Goal: Task Accomplishment & Management: Complete application form

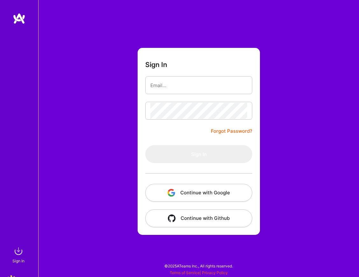
click at [190, 188] on button "Continue with Google" at bounding box center [198, 193] width 107 height 18
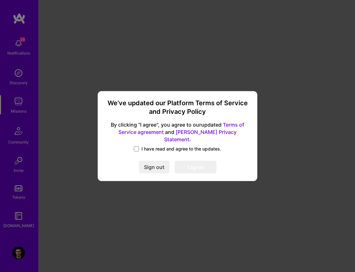
click at [152, 135] on link "Terms of Service agreement" at bounding box center [181, 129] width 126 height 14
click at [205, 136] on link "A.Teamer Privacy Statement" at bounding box center [200, 136] width 72 height 14
click at [155, 146] on span "I have read and agree to the updates." at bounding box center [181, 149] width 80 height 6
click at [0, 0] on input "I have read and agree to the updates." at bounding box center [0, 0] width 0 height 0
click at [201, 164] on button "I agree" at bounding box center [195, 167] width 42 height 13
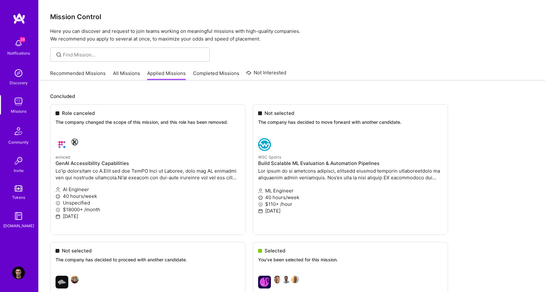
click at [94, 74] on link "Recommended Missions" at bounding box center [77, 75] width 55 height 11
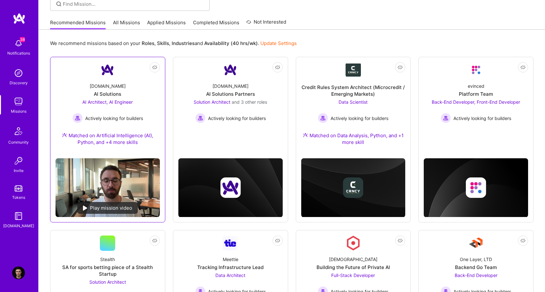
scroll to position [60, 0]
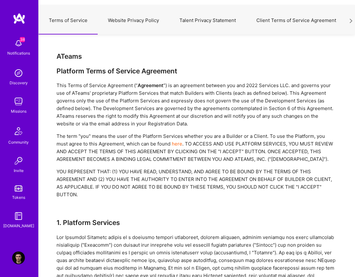
click at [184, 117] on div "This Terms of Service Agreement (“ Agreement ”) is an agreement between you and…" at bounding box center [196, 105] width 280 height 46
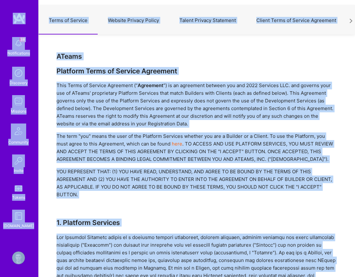
copy body "38 Notifications Discovery Missions Community Invite Tokens A.Guide Profile Clo…"
click at [194, 62] on h3 "ATeams Platform Terms of Service Agreement" at bounding box center [196, 63] width 280 height 23
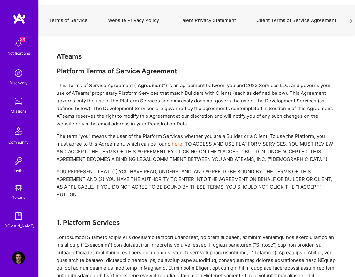
click at [141, 24] on button "Website Privacy Policy" at bounding box center [133, 20] width 71 height 28
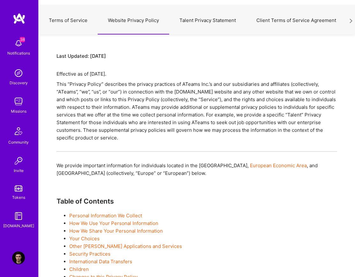
click at [62, 21] on button "Terms of Service" at bounding box center [68, 20] width 59 height 28
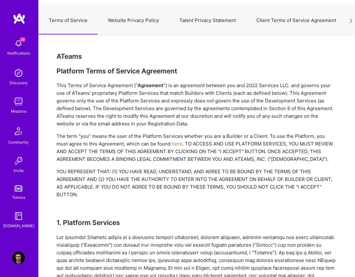
click at [127, 21] on button "Website Privacy Policy" at bounding box center [133, 20] width 71 height 28
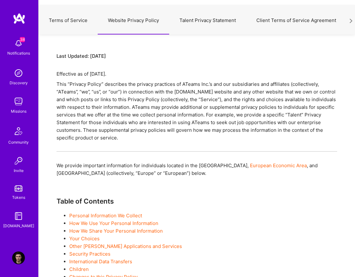
click at [81, 21] on button "Terms of Service" at bounding box center [68, 20] width 59 height 28
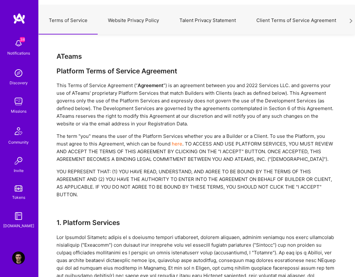
click at [117, 74] on div "Platform Terms of Service Agreement" at bounding box center [196, 71] width 280 height 8
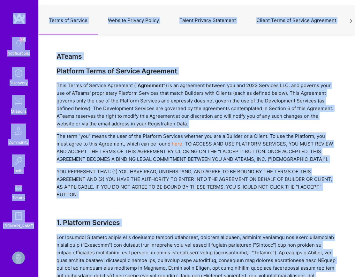
copy body "38 Notifications Discovery Missions Community Invite Tokens A.Guide Profile Clo…"
click at [279, 87] on div "This Terms of Service Agreement (“ Agreement ”) is an agreement between you and…" at bounding box center [196, 105] width 280 height 46
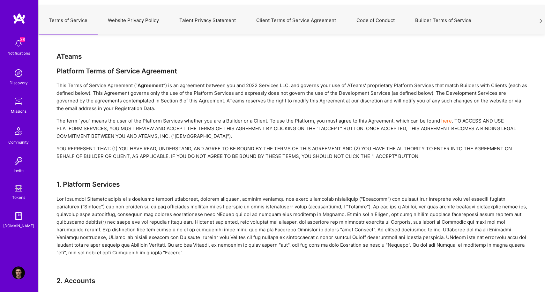
click at [21, 273] on img at bounding box center [18, 272] width 13 height 13
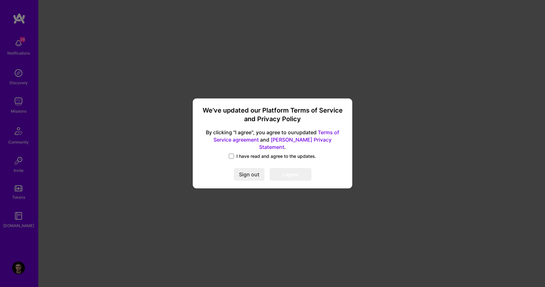
click at [143, 133] on div "We’ve updated our Platform Terms of Service and Privacy Policy By clicking "I a…" at bounding box center [272, 143] width 545 height 287
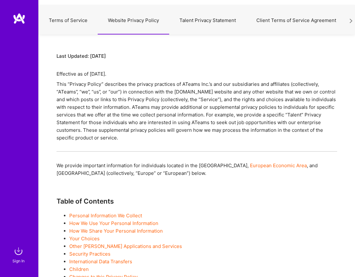
click at [75, 21] on button "Terms of Service" at bounding box center [68, 20] width 59 height 28
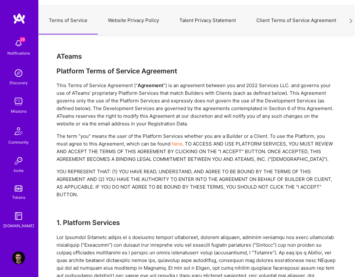
click at [139, 20] on button "Website Privacy Policy" at bounding box center [133, 20] width 71 height 28
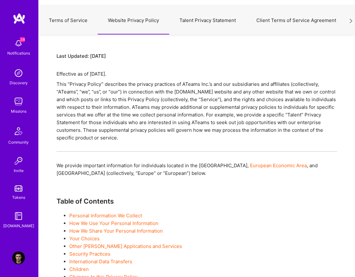
click at [154, 126] on div "This “Privacy Policy” describes the privacy practices of ATeams Inc.’s and our …" at bounding box center [196, 110] width 280 height 61
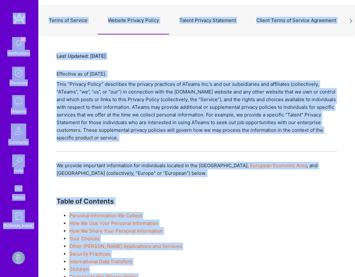
copy body "38 Notifications Discovery Missions Community Invite Tokens A.Guide Profile Clo…"
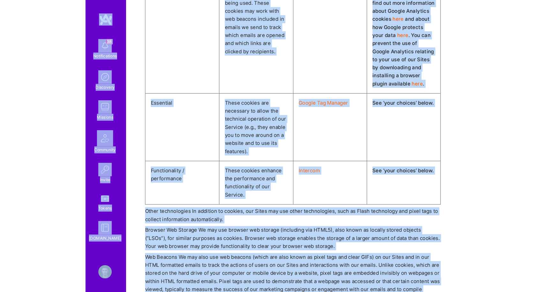
scroll to position [2323, 0]
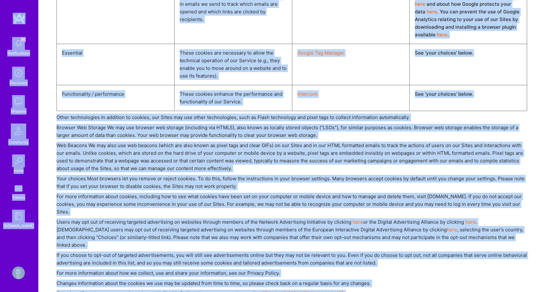
click at [254, 142] on div "Web Beacons We may also use web beacons (which are also known as pixel tags and…" at bounding box center [291, 157] width 470 height 31
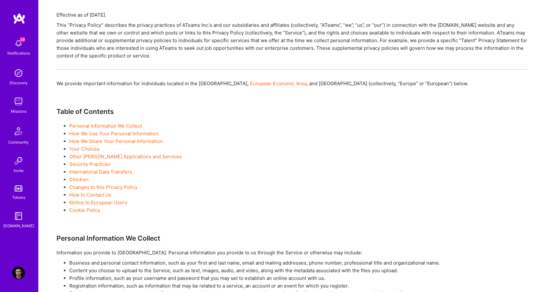
scroll to position [0, 0]
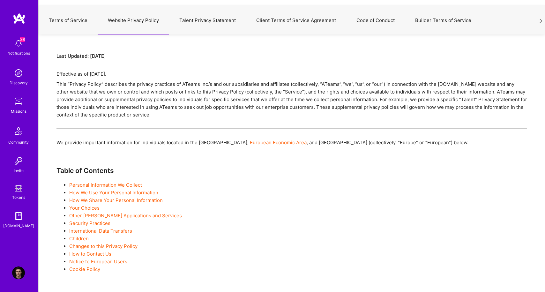
click at [62, 23] on button "Terms of Service" at bounding box center [68, 20] width 59 height 28
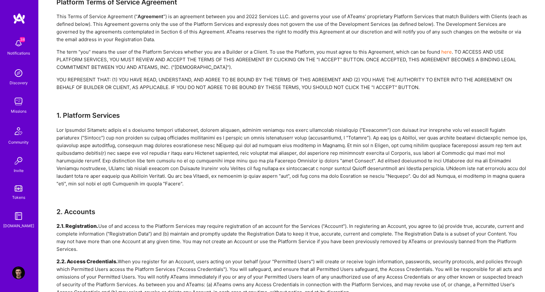
scroll to position [67, 0]
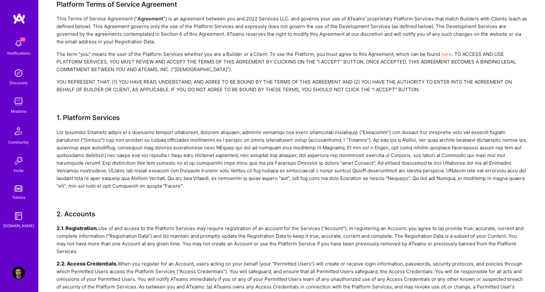
click at [354, 53] on link "here" at bounding box center [446, 54] width 11 height 6
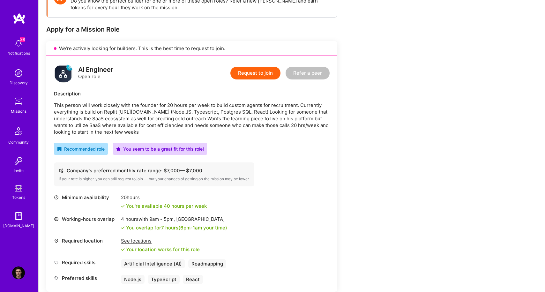
scroll to position [110, 0]
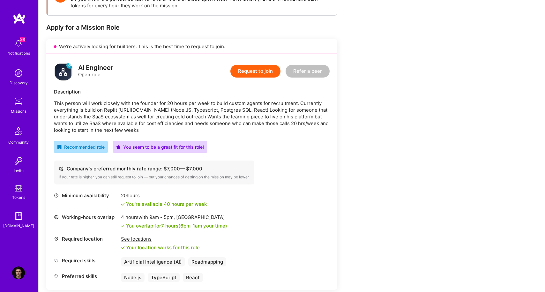
drag, startPoint x: 67, startPoint y: 169, endPoint x: 211, endPoint y: 166, distance: 144.2
click at [211, 166] on div "Company's preferred monthly rate range: $ 7,000 — $ 7,000" at bounding box center [154, 168] width 191 height 7
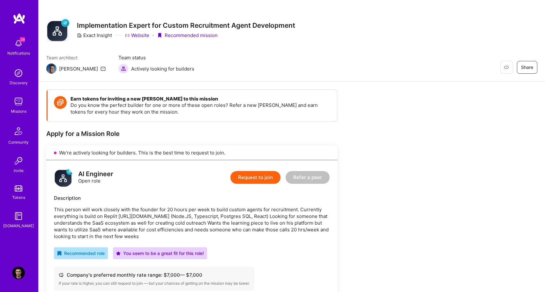
scroll to position [1, 0]
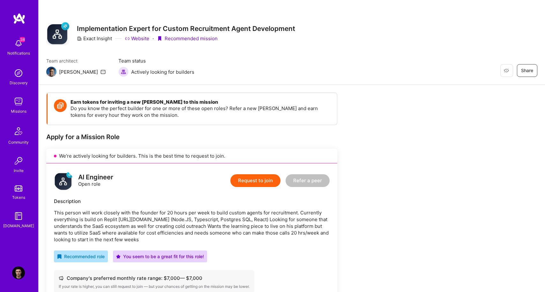
click at [135, 37] on link "Website" at bounding box center [137, 38] width 25 height 7
click at [262, 180] on button "Request to join" at bounding box center [255, 180] width 50 height 13
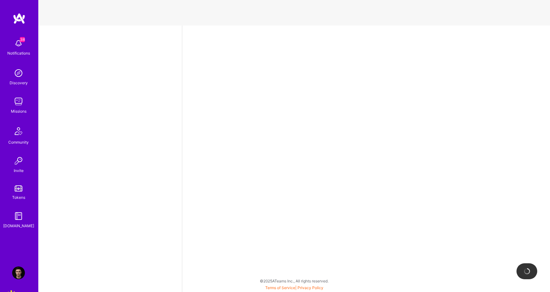
select select "RO"
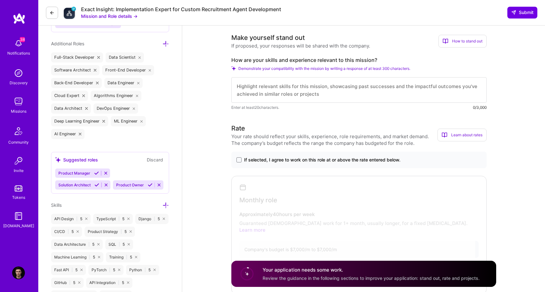
scroll to position [312, 0]
click at [342, 68] on span "Demonstrate your compatibility with the mission by writing a response of at lea…" at bounding box center [324, 68] width 172 height 5
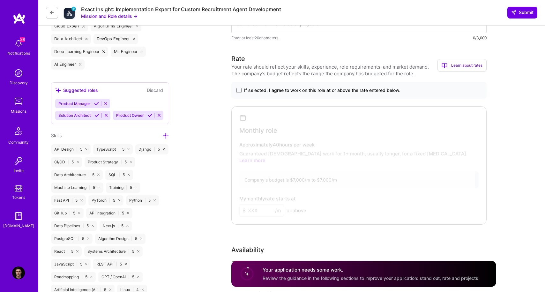
scroll to position [385, 0]
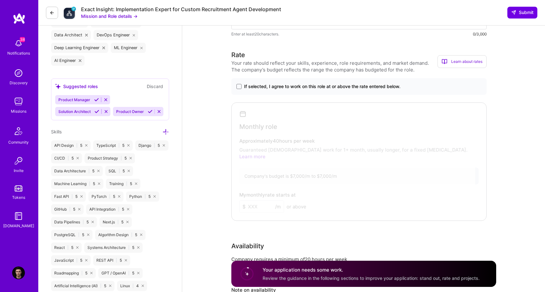
click at [361, 85] on span "If selected, I agree to work on this role at or above the rate entered below." at bounding box center [322, 86] width 156 height 6
click at [0, 0] on input "If selected, I agree to work on this role at or above the rate entered below." at bounding box center [0, 0] width 0 height 0
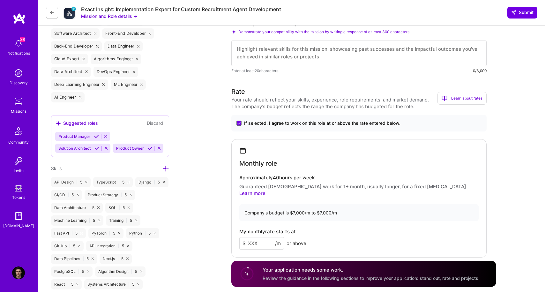
scroll to position [189, 0]
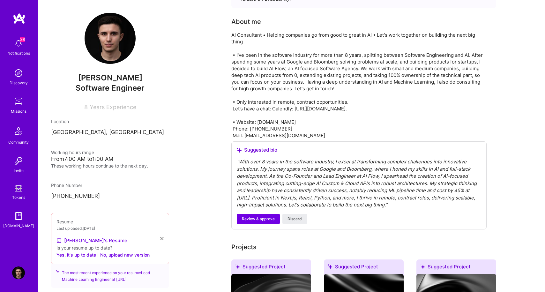
scroll to position [129, 0]
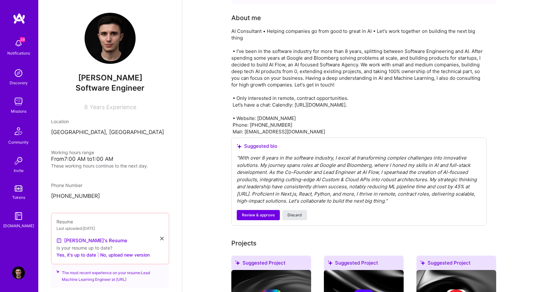
click at [295, 214] on span "Discard" at bounding box center [294, 215] width 14 height 6
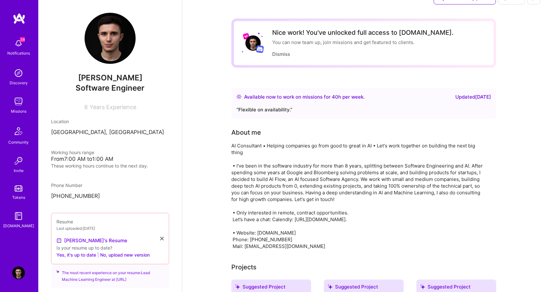
scroll to position [0, 0]
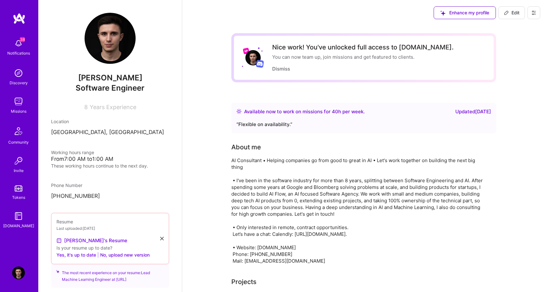
click at [513, 15] on span "Edit" at bounding box center [512, 13] width 16 height 6
select select "RO"
select select "Right Now"
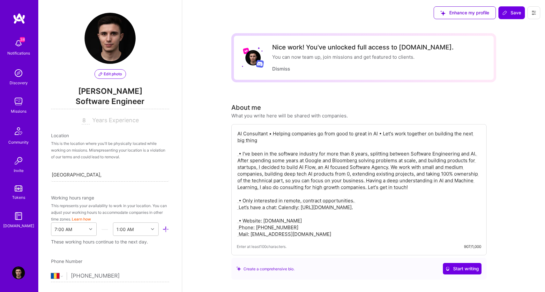
scroll to position [335, 0]
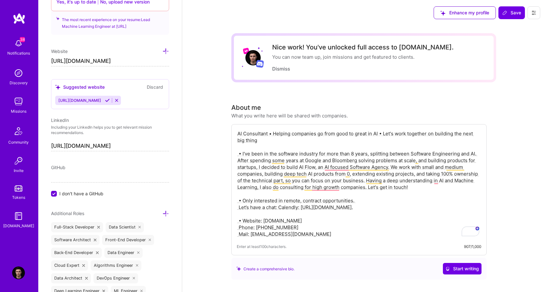
click at [355, 153] on textarea "AI Consultant • Helping companies go from good to great in AI • Let's work toge…" at bounding box center [359, 183] width 244 height 108
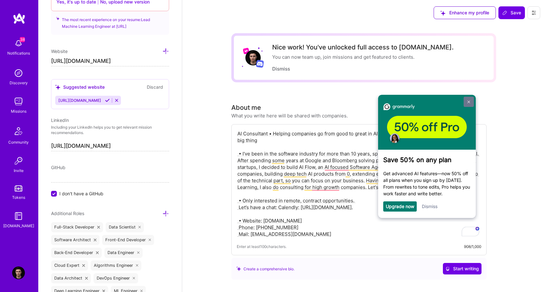
type textarea "AI Consultant • Helping companies go from good to great in AI • Let's work toge…"
click at [466, 101] on link at bounding box center [468, 102] width 10 height 10
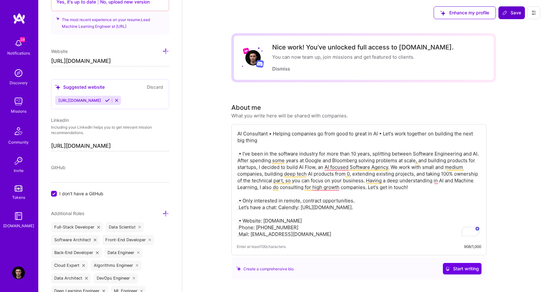
click at [508, 15] on span "Save" at bounding box center [511, 13] width 19 height 6
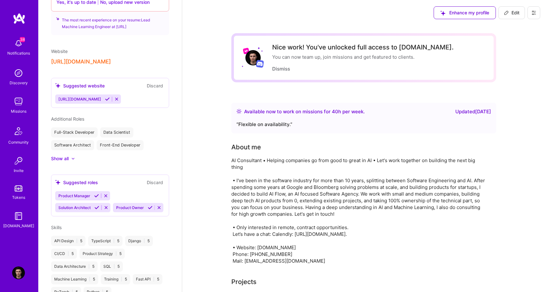
click at [511, 10] on span "Edit" at bounding box center [512, 13] width 16 height 6
select select "RO"
select select "Right Now"
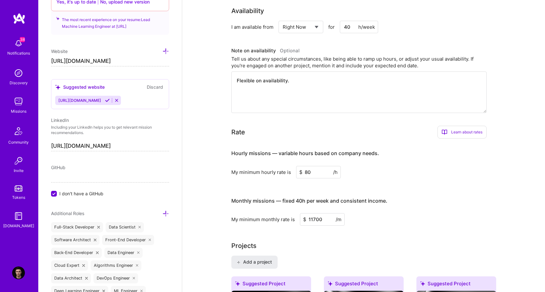
scroll to position [289, 0]
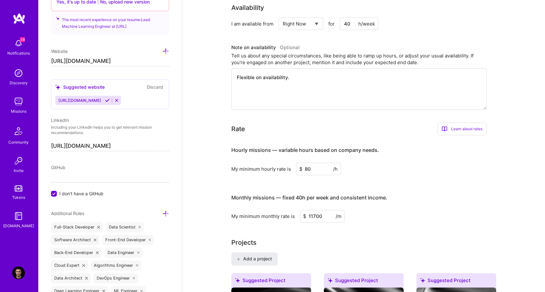
click at [320, 172] on input "80" at bounding box center [318, 169] width 45 height 12
type input "120"
click at [375, 170] on div "My minimum hourly rate is $ 120 /h" at bounding box center [358, 169] width 255 height 12
click at [313, 216] on input "11700" at bounding box center [322, 216] width 45 height 12
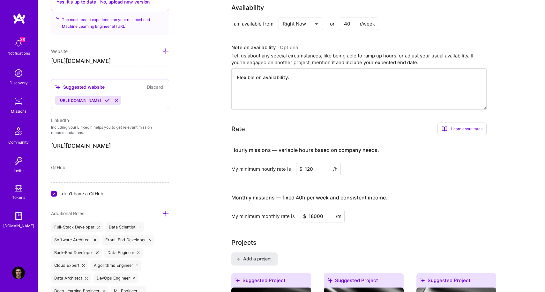
type input "18000"
click at [391, 204] on h3 "Monthly missions — fixed 40h per week and consistent income." at bounding box center [358, 198] width 255 height 20
click at [437, 199] on h3 "Monthly missions — fixed 40h per week and consistent income." at bounding box center [358, 198] width 255 height 20
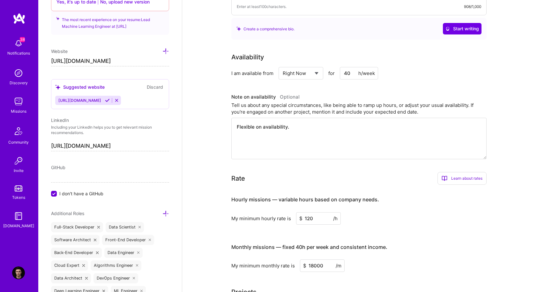
scroll to position [0, 0]
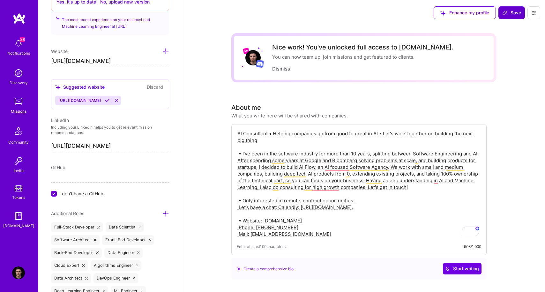
click at [513, 12] on span "Save" at bounding box center [511, 13] width 19 height 6
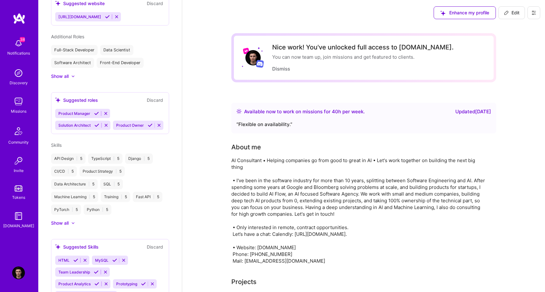
scroll to position [253, 0]
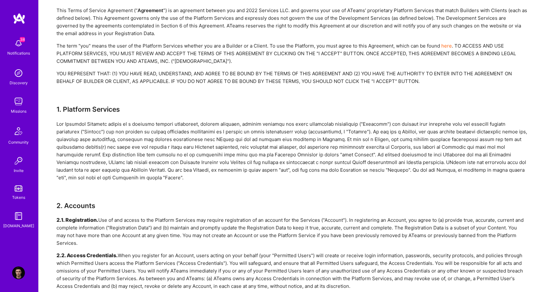
scroll to position [78, 0]
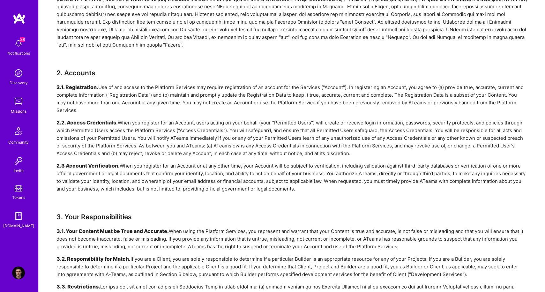
scroll to position [211, 0]
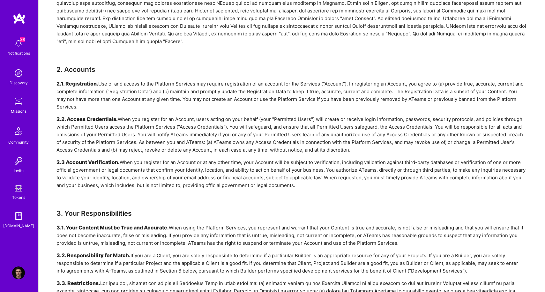
click at [279, 106] on div "2.1. Registration. Use of and access to the Platform Services may require regis…" at bounding box center [291, 95] width 470 height 31
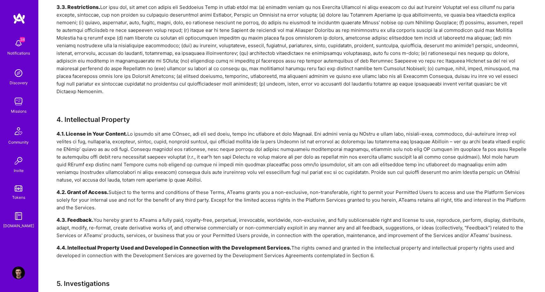
scroll to position [488, 0]
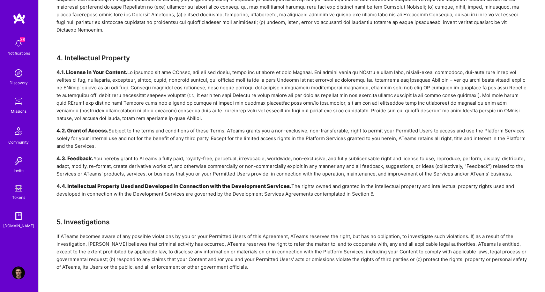
scroll to position [554, 0]
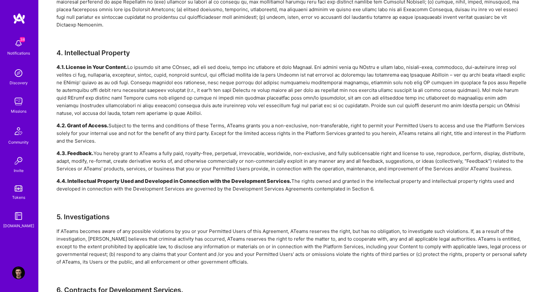
click at [289, 105] on div "4.1. License in Your Content." at bounding box center [291, 90] width 470 height 54
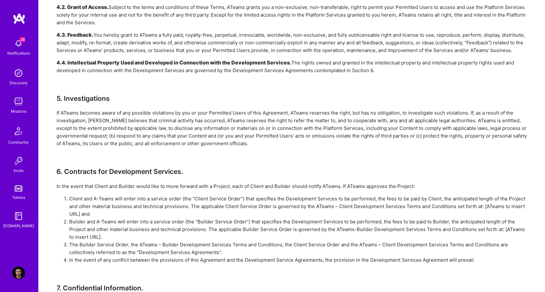
scroll to position [671, 0]
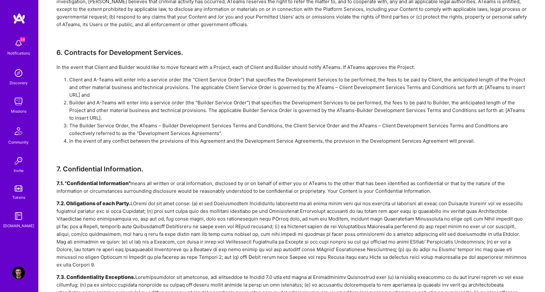
scroll to position [797, 0]
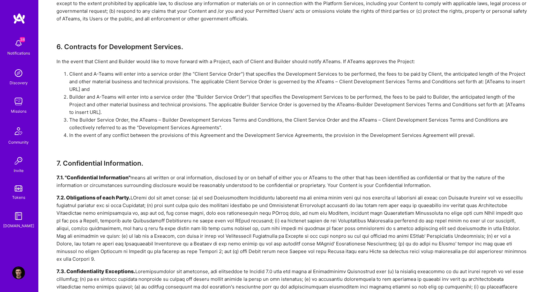
click at [300, 144] on div "ATeams Platform Terms of Service Agreement This Terms of Service Agreement (“ A…" at bounding box center [291, 223] width 470 height 1934
click at [284, 147] on div "ATeams Platform Terms of Service Agreement This Terms of Service Agreement (“ A…" at bounding box center [291, 223] width 470 height 1934
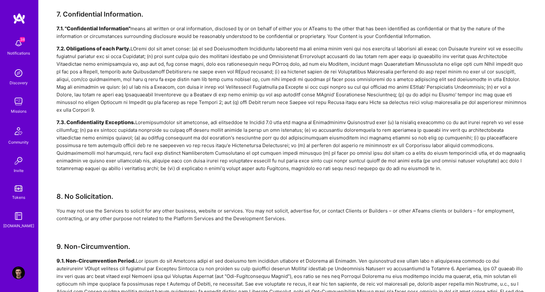
scroll to position [951, 0]
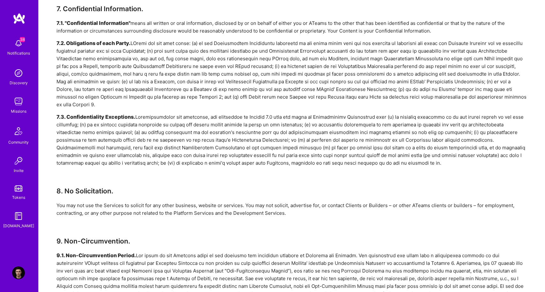
click at [297, 166] on div "ATeams Platform Terms of Service Agreement This Terms of Service Agreement (“ A…" at bounding box center [291, 68] width 470 height 1934
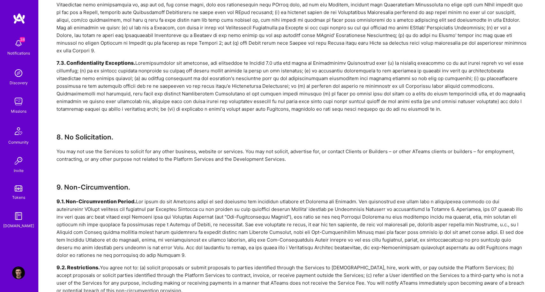
scroll to position [1009, 0]
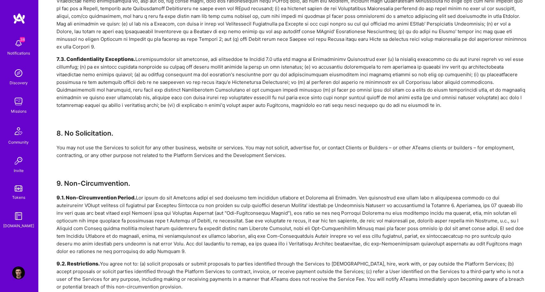
click at [297, 179] on h3 "9. Non-Circumvention." at bounding box center [291, 183] width 470 height 8
drag, startPoint x: 297, startPoint y: 150, endPoint x: 304, endPoint y: 154, distance: 8.0
click at [304, 153] on div "ATeams Platform Terms of Service Agreement This Terms of Service Agreement (“ A…" at bounding box center [291, 11] width 470 height 1934
click at [304, 154] on div "ATeams Platform Terms of Service Agreement This Terms of Service Agreement (“ A…" at bounding box center [291, 11] width 470 height 1934
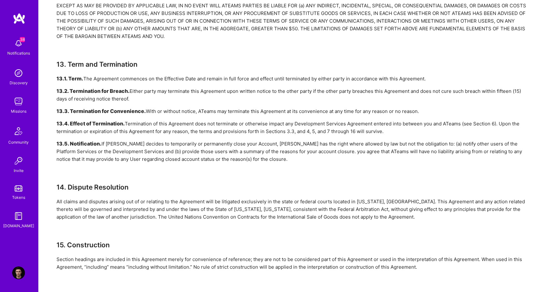
scroll to position [1536, 0]
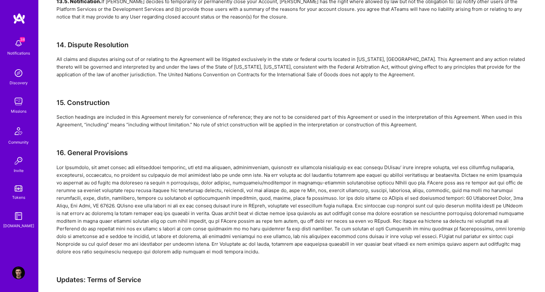
scroll to position [1702, 0]
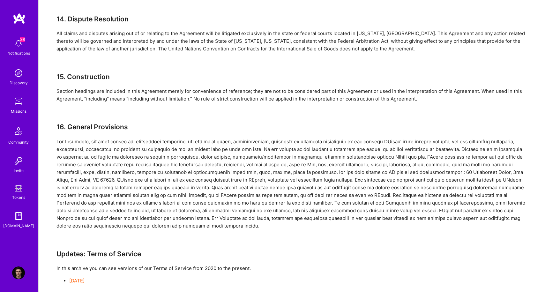
click at [85, 277] on link "[DATE]" at bounding box center [76, 280] width 15 height 6
click at [322, 139] on div at bounding box center [291, 184] width 470 height 92
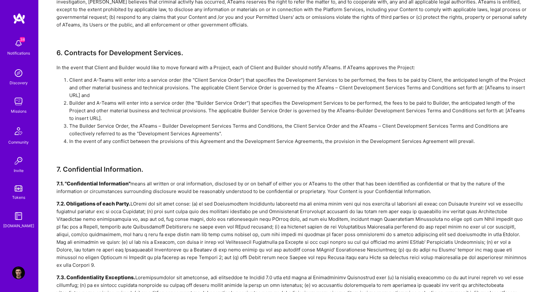
scroll to position [645, 0]
